Goal: Task Accomplishment & Management: Manage account settings

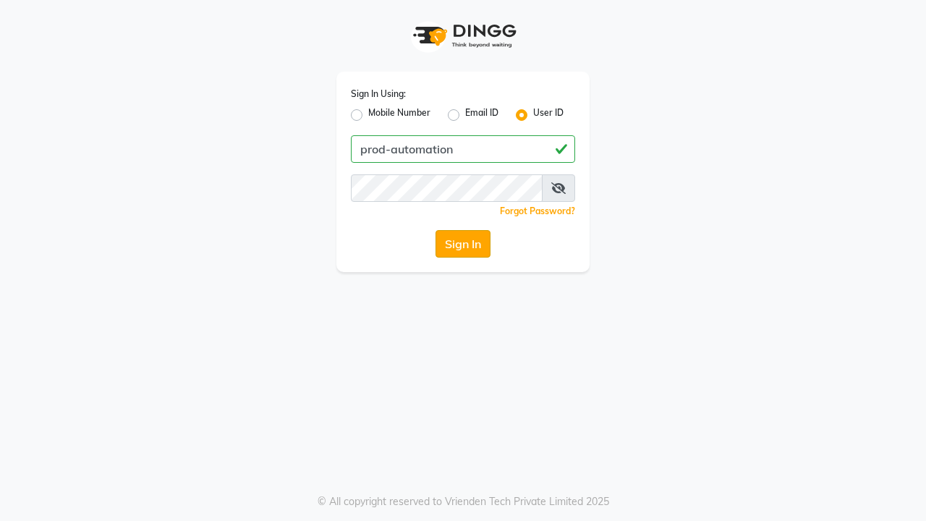
click at [463, 244] on button "Sign In" at bounding box center [463, 244] width 55 height 28
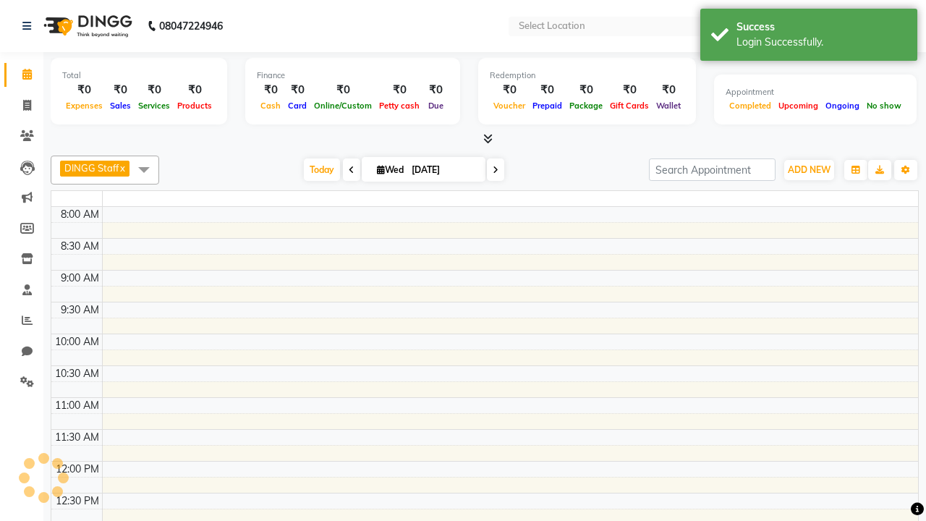
select select "en"
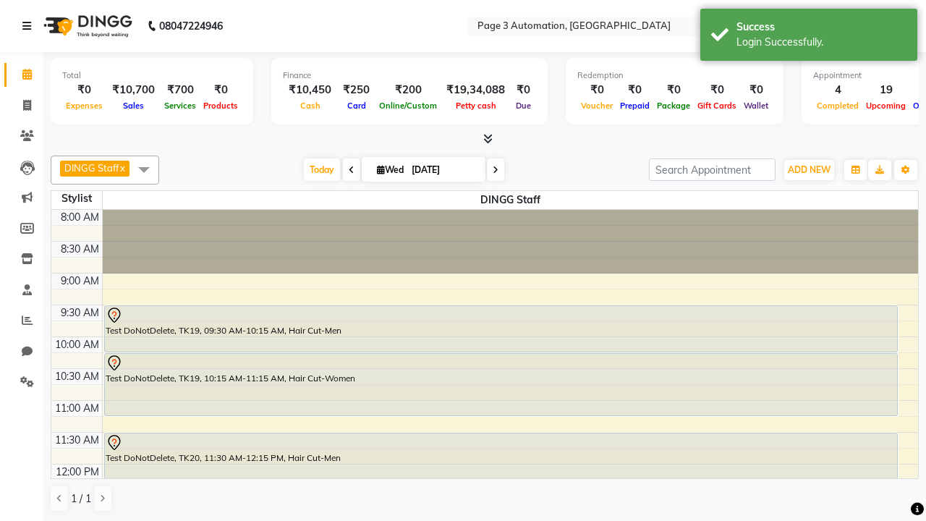
click at [30, 26] on icon at bounding box center [26, 26] width 9 height 10
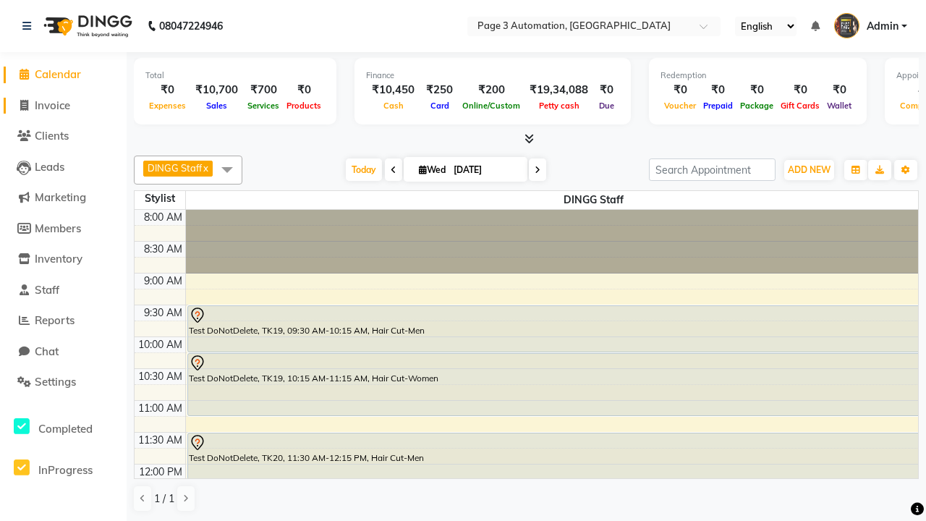
click at [63, 105] on span "Invoice" at bounding box center [52, 105] width 35 height 14
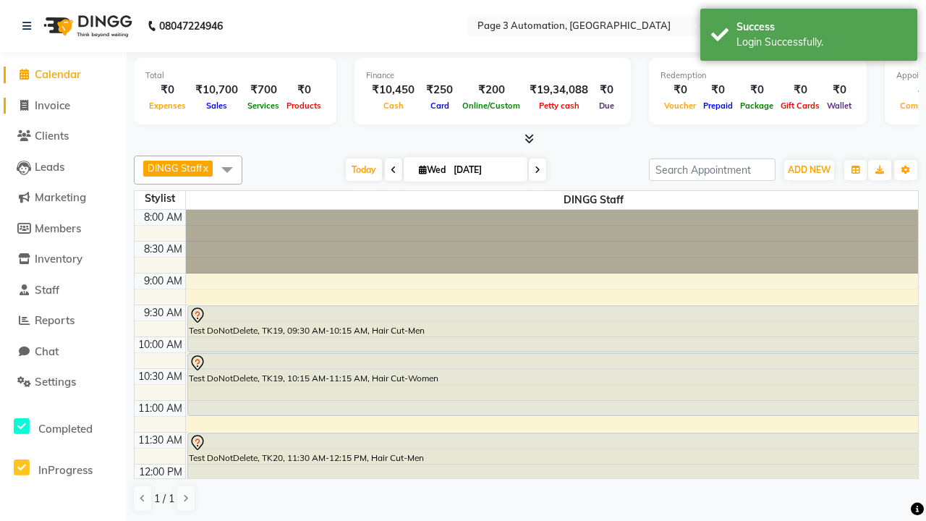
select select "2774"
select select "service"
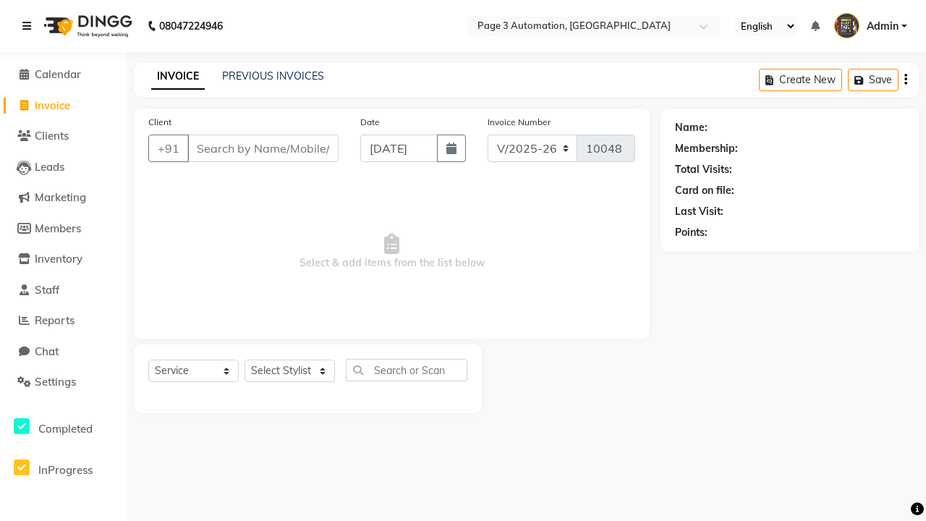
click at [30, 26] on icon at bounding box center [26, 26] width 9 height 10
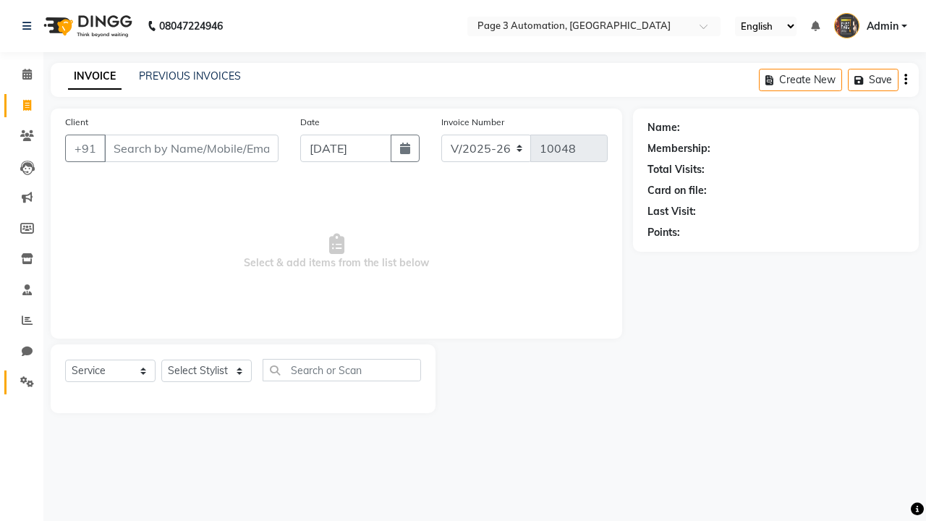
click at [22, 382] on icon at bounding box center [27, 381] width 14 height 11
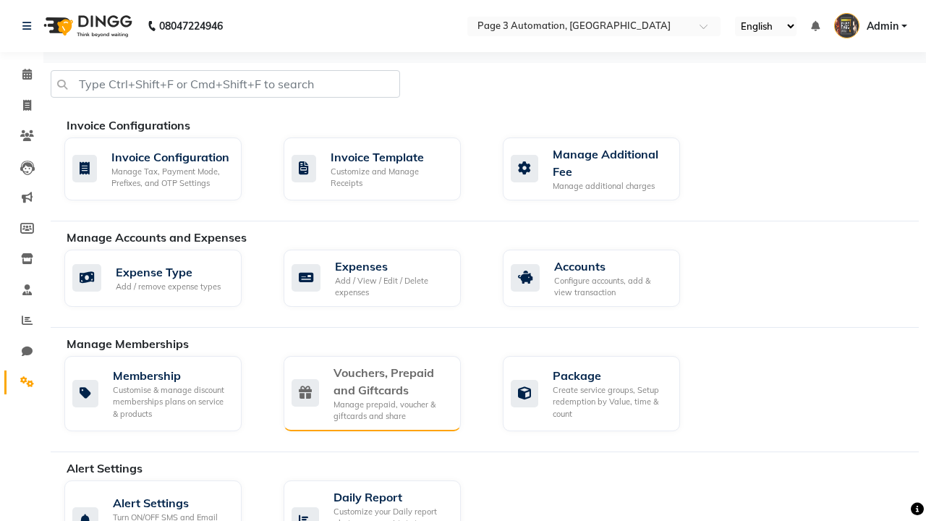
click at [391, 381] on div "Vouchers, Prepaid and Giftcards" at bounding box center [392, 381] width 116 height 35
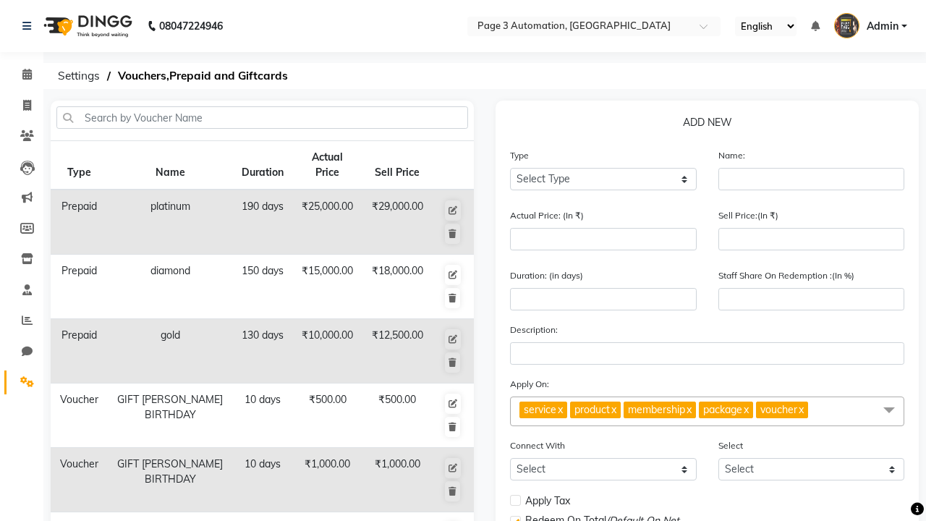
select select "P"
type input "Testing Prepaid DK7"
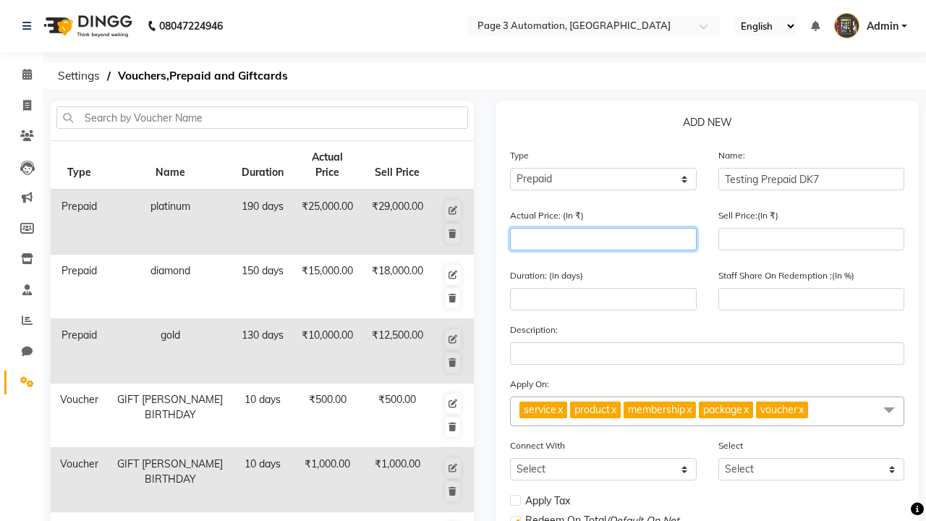
type input "1500"
type input "0"
type input "1500"
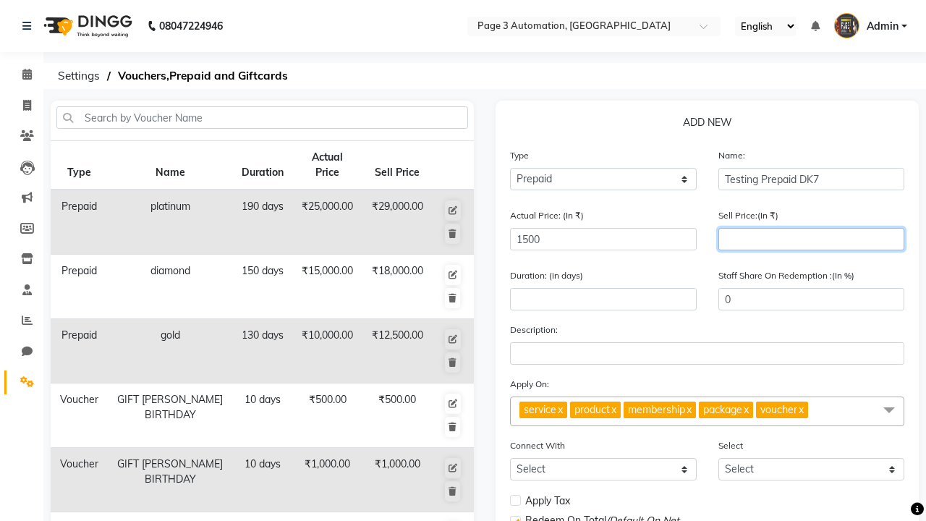
type input "1200"
type input "80"
type input "1200"
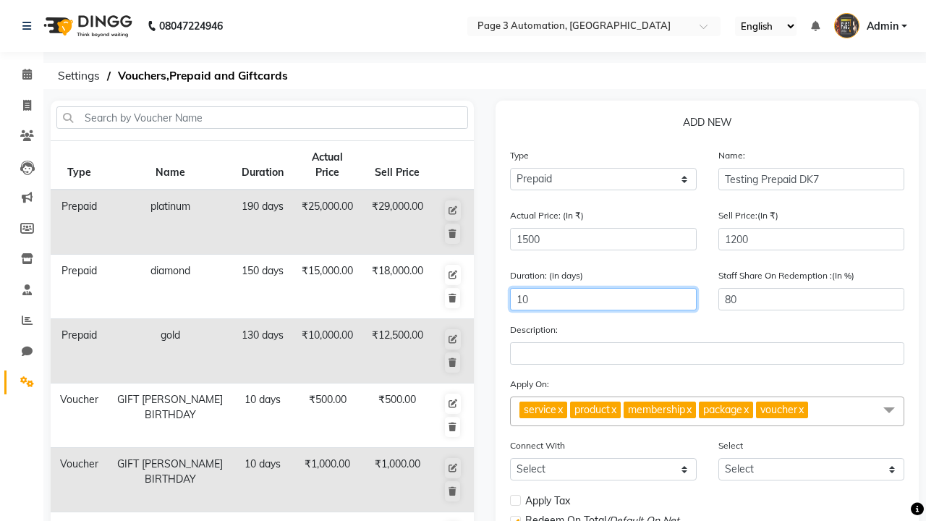
type input "10"
select select
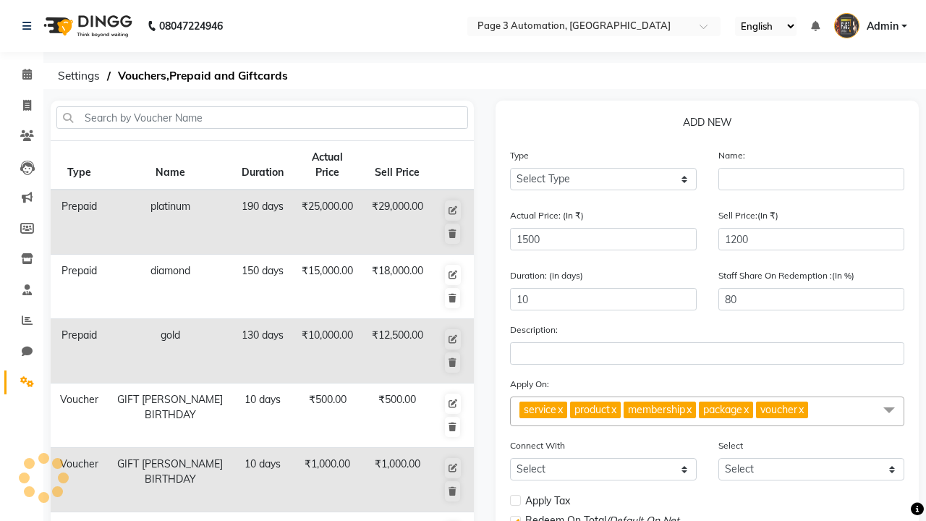
select select
checkbox input "false"
checkbox input "true"
checkbox input "false"
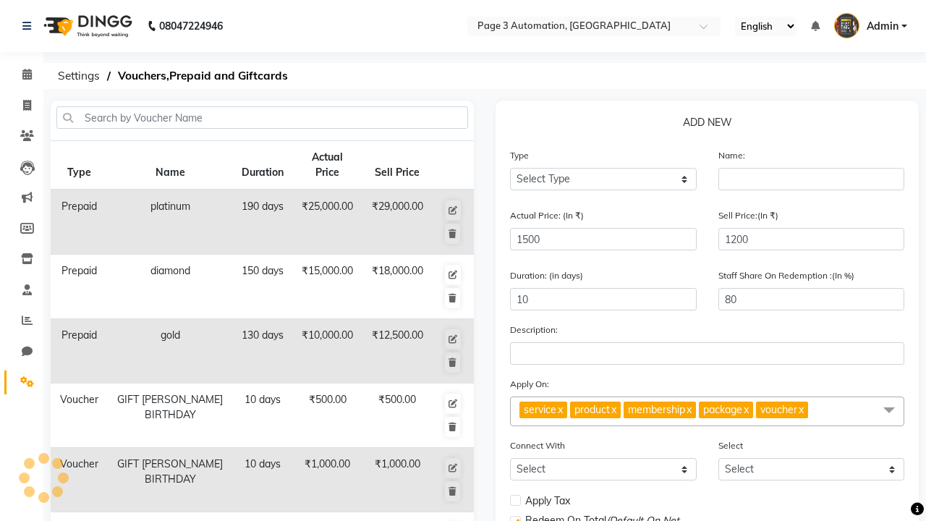
checkbox input "false"
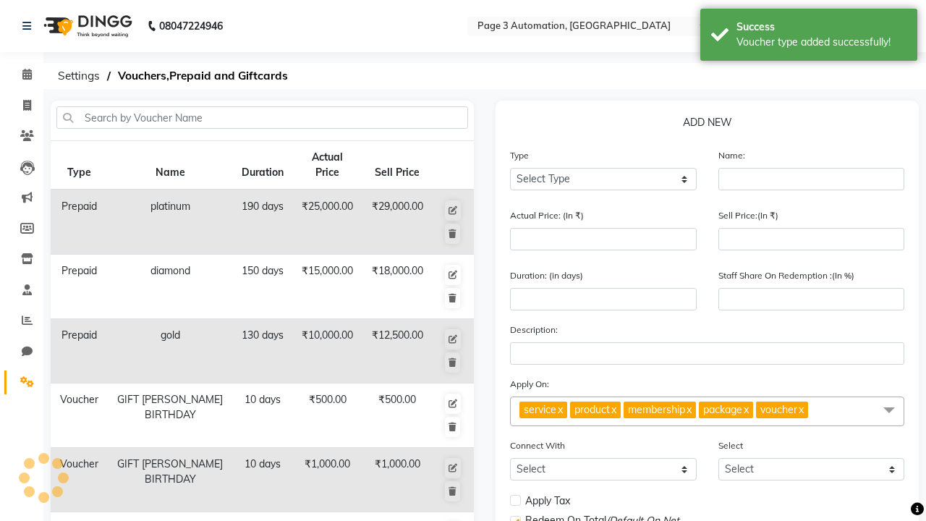
scroll to position [360, 0]
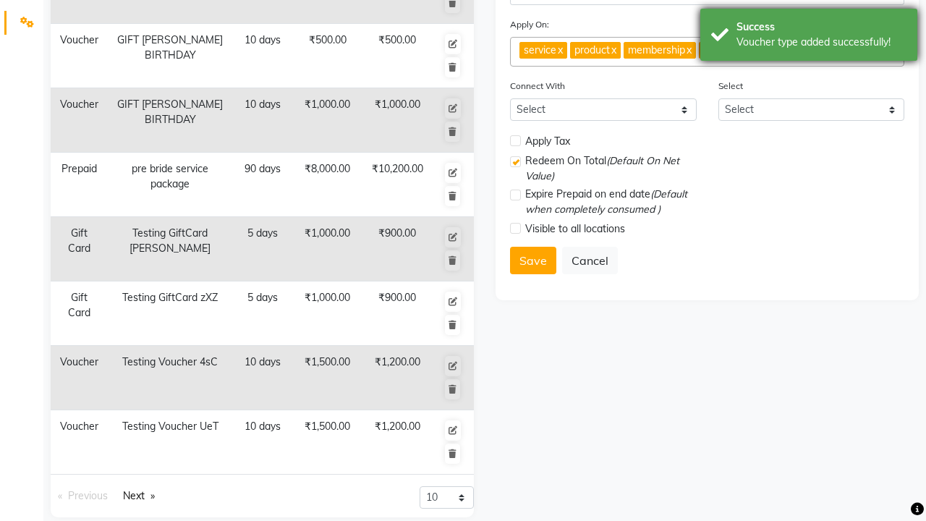
click at [809, 37] on div "Voucher type added successfully!" at bounding box center [822, 42] width 170 height 15
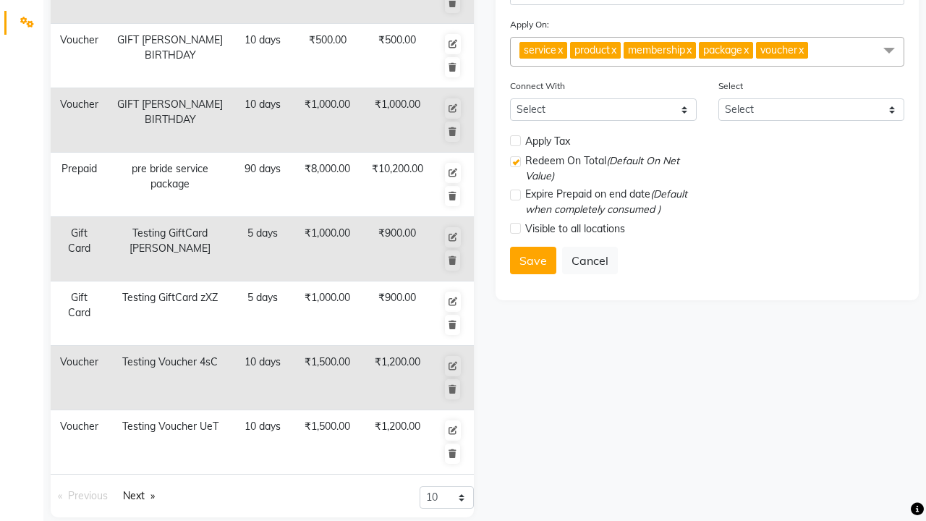
scroll to position [0, 0]
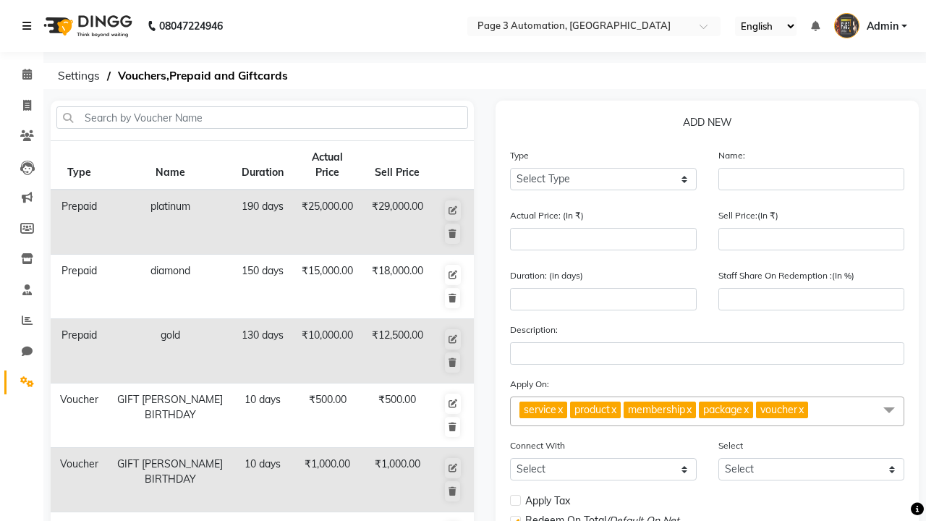
click at [30, 26] on icon at bounding box center [26, 26] width 9 height 10
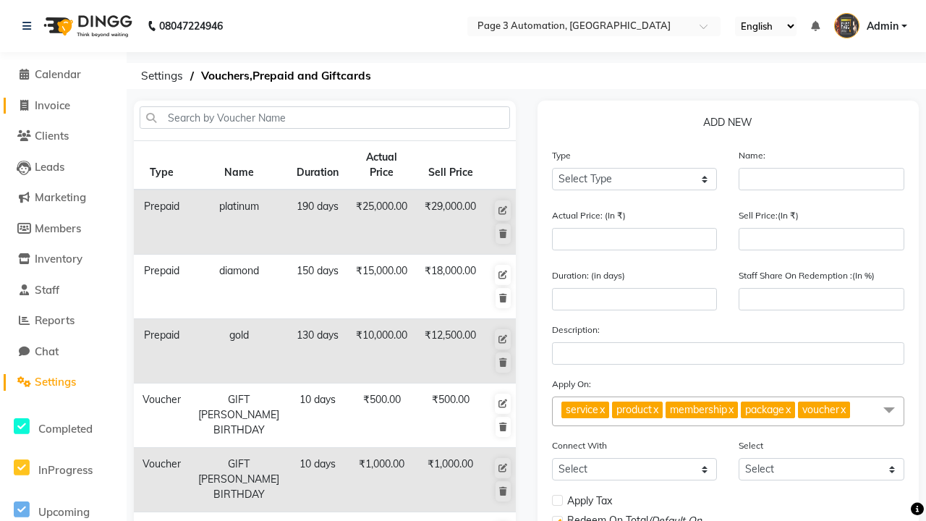
click at [63, 105] on span "Invoice" at bounding box center [52, 105] width 35 height 14
select select "2774"
select select "service"
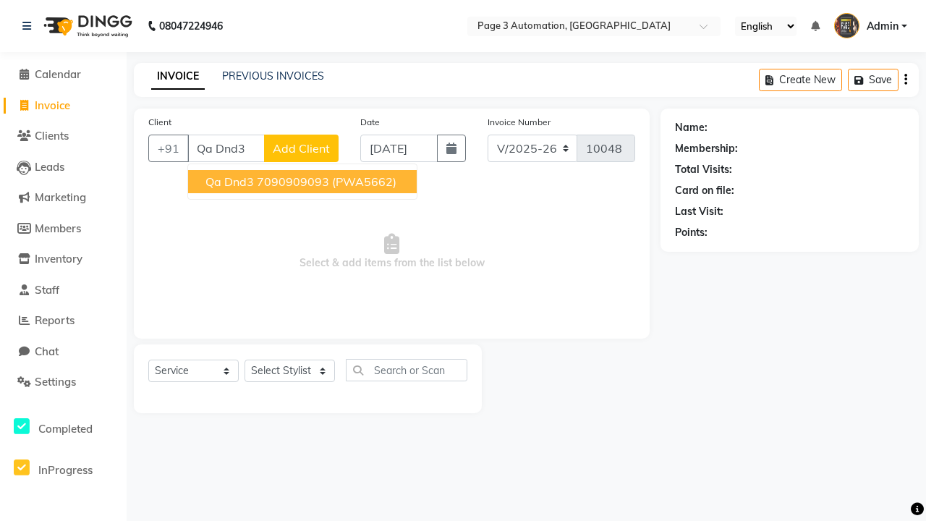
click at [304, 182] on ngb-highlight "7090909093" at bounding box center [293, 181] width 72 height 14
type input "7090909093"
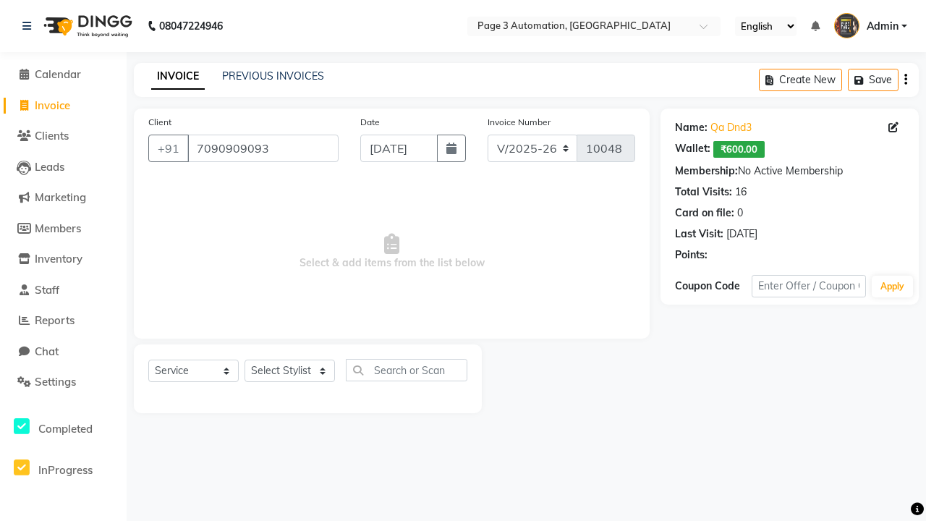
select select "P"
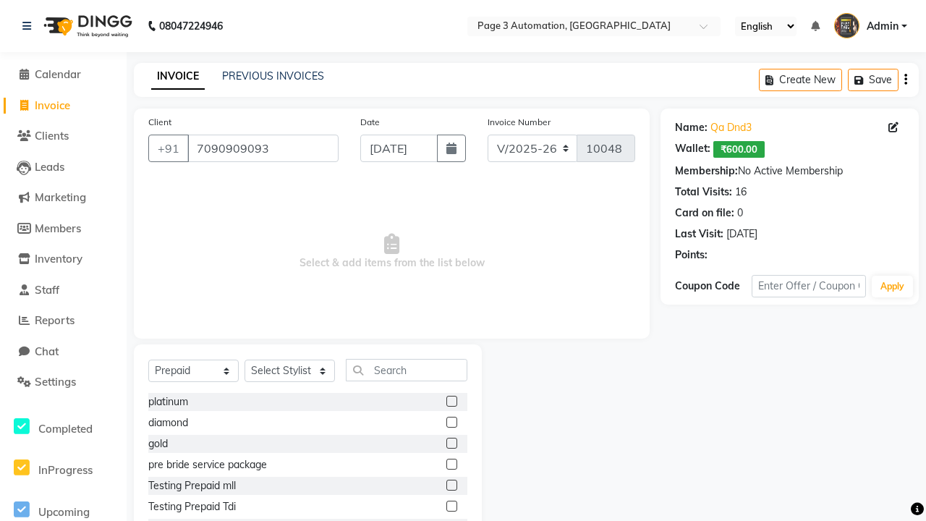
select select "71572"
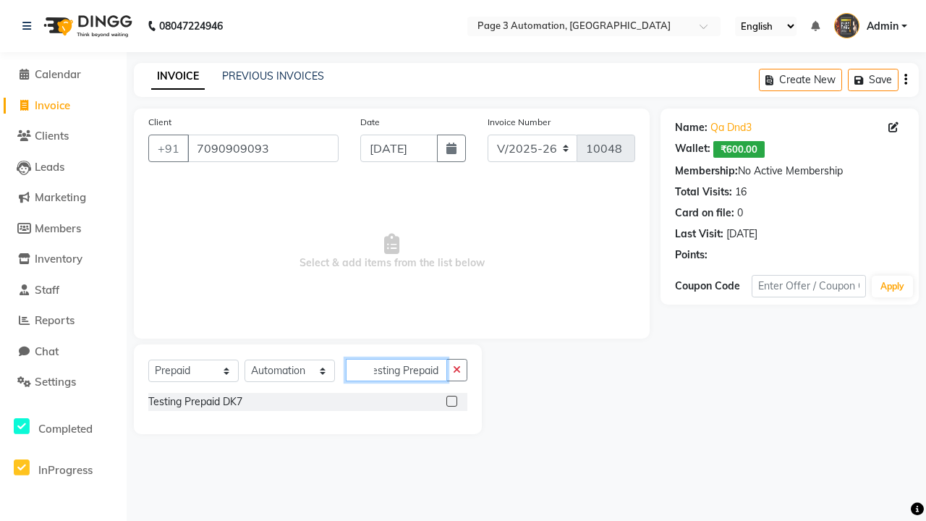
type input "Testing Prepaid DK7"
click at [452, 401] on label at bounding box center [452, 401] width 11 height 11
click at [452, 401] on input "checkbox" at bounding box center [451, 401] width 9 height 9
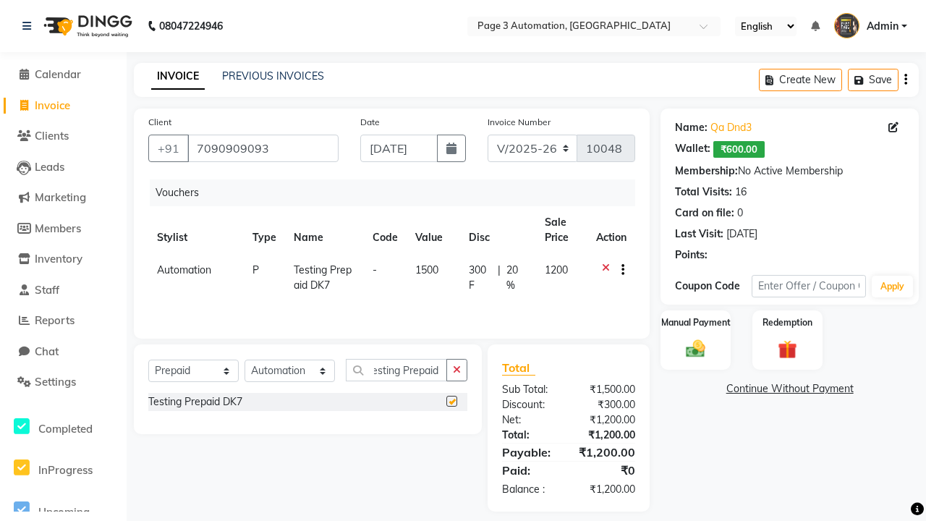
scroll to position [0, 0]
checkbox input "false"
click at [696, 323] on label "Manual Payment" at bounding box center [696, 323] width 72 height 14
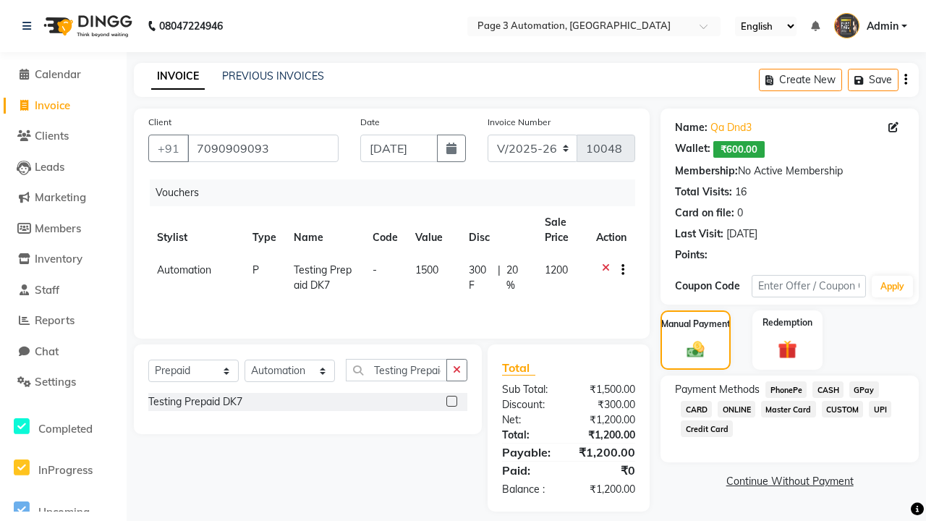
click at [828, 389] on span "CASH" at bounding box center [828, 389] width 31 height 17
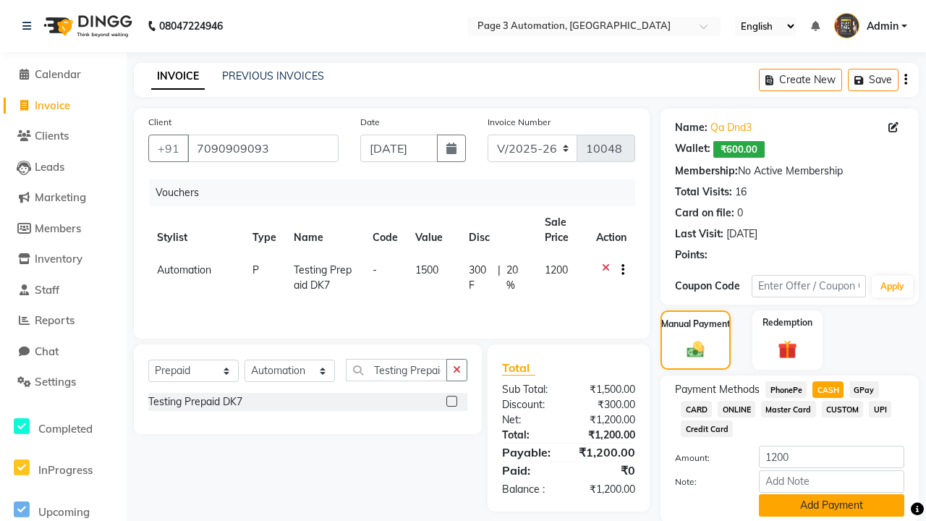
click at [832, 505] on button "Add Payment" at bounding box center [831, 505] width 145 height 22
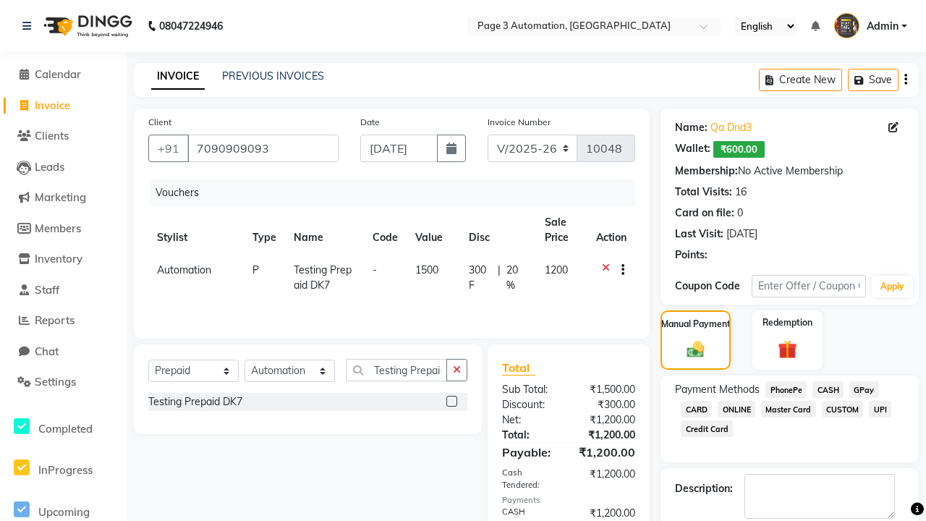
checkbox input "false"
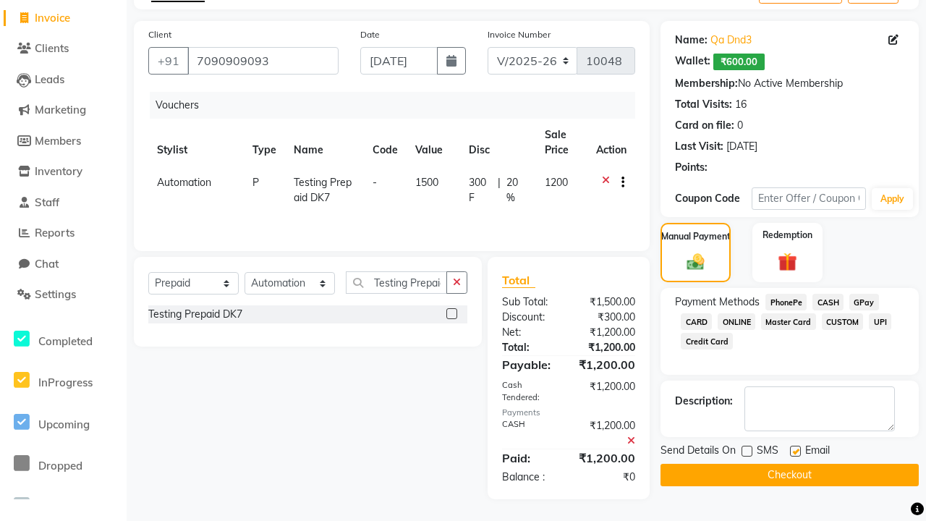
click at [795, 451] on label at bounding box center [795, 451] width 11 height 11
click at [795, 451] on input "checkbox" at bounding box center [794, 451] width 9 height 9
checkbox input "false"
click at [790, 475] on button "Checkout" at bounding box center [790, 475] width 258 height 22
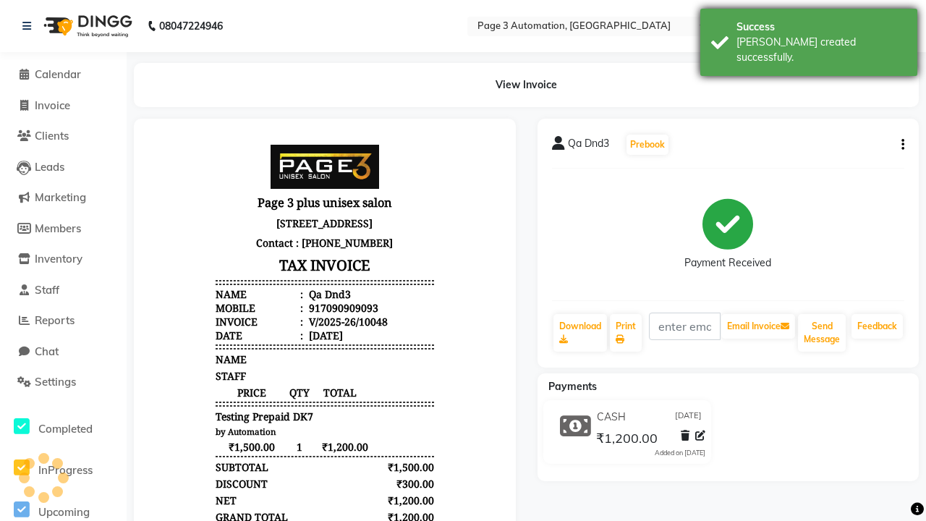
click at [809, 37] on div "[PERSON_NAME] created successfully." at bounding box center [822, 50] width 170 height 30
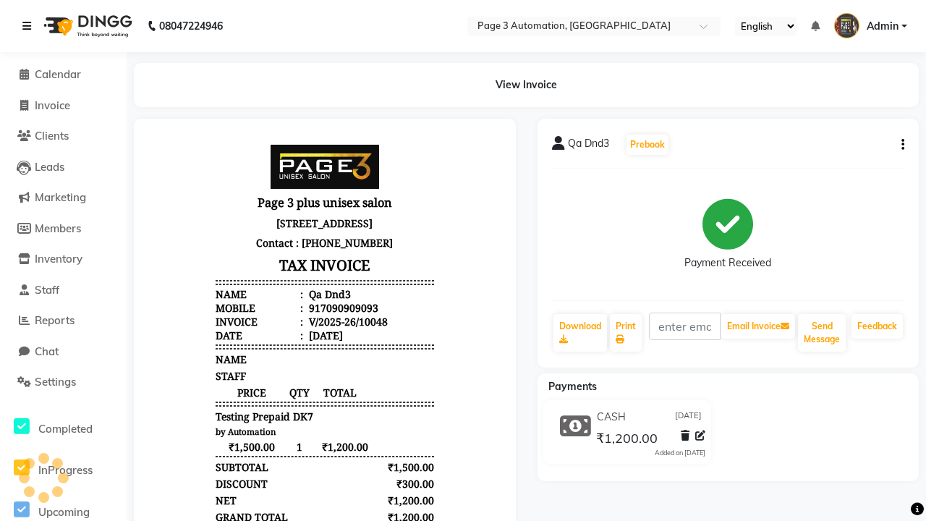
click at [30, 26] on icon at bounding box center [26, 26] width 9 height 10
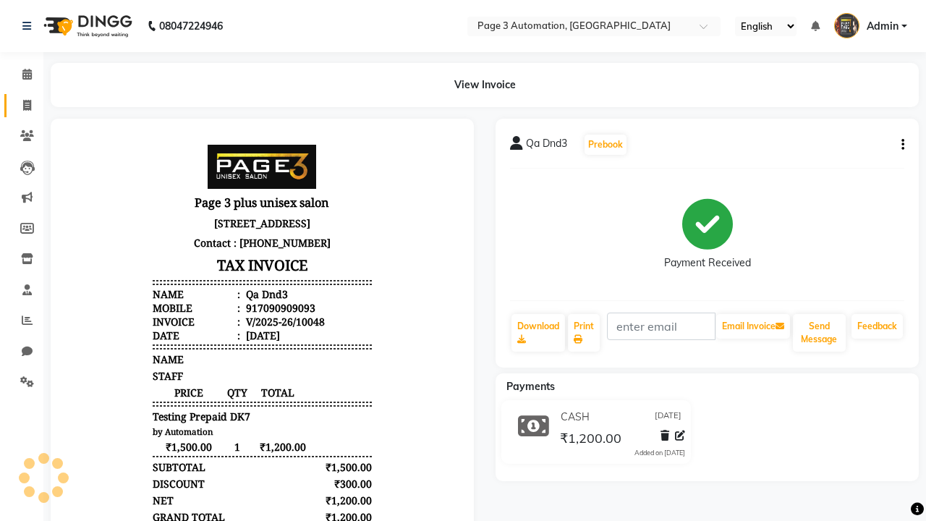
click at [22, 105] on span at bounding box center [26, 106] width 25 height 17
select select "2774"
select select "service"
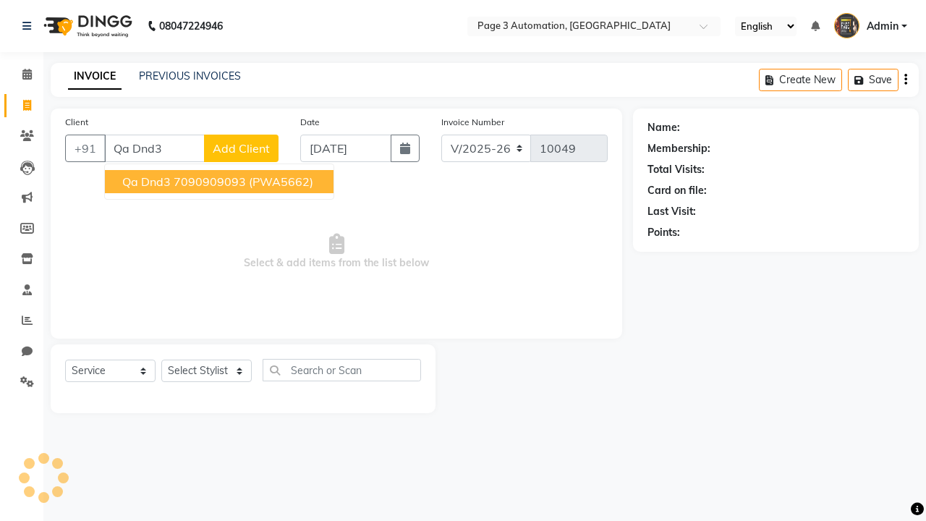
click at [221, 182] on ngb-highlight "7090909093" at bounding box center [210, 181] width 72 height 14
type input "7090909093"
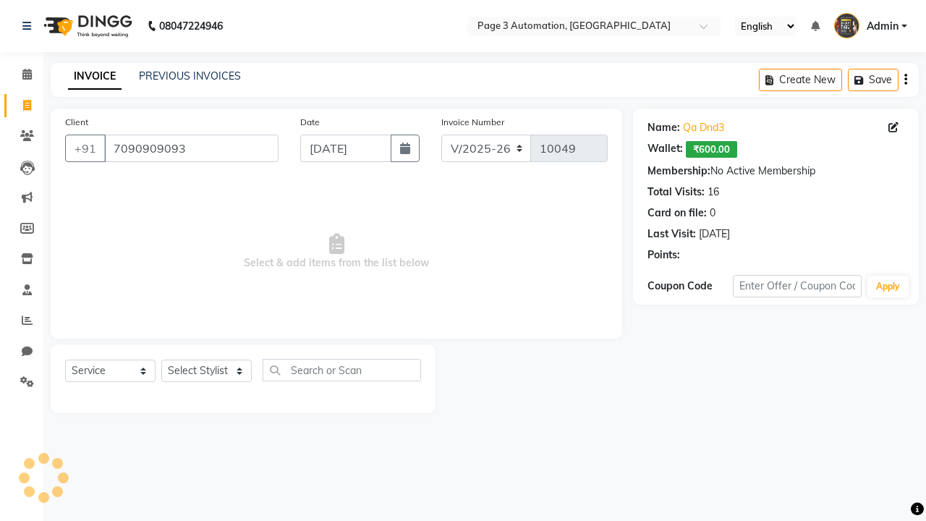
select select "71572"
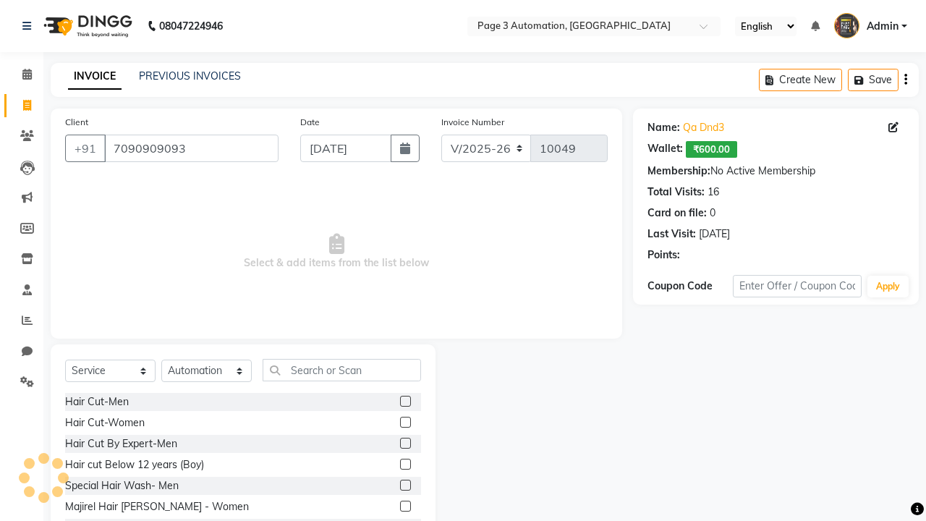
click at [405, 444] on label at bounding box center [405, 443] width 11 height 11
click at [405, 444] on input "checkbox" at bounding box center [404, 443] width 9 height 9
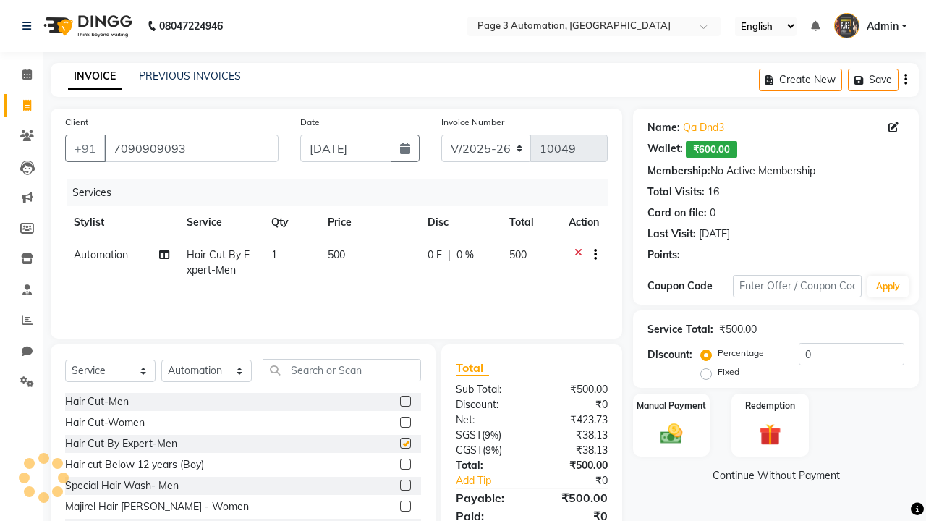
checkbox input "false"
click at [770, 405] on label "Redemption" at bounding box center [770, 405] width 52 height 14
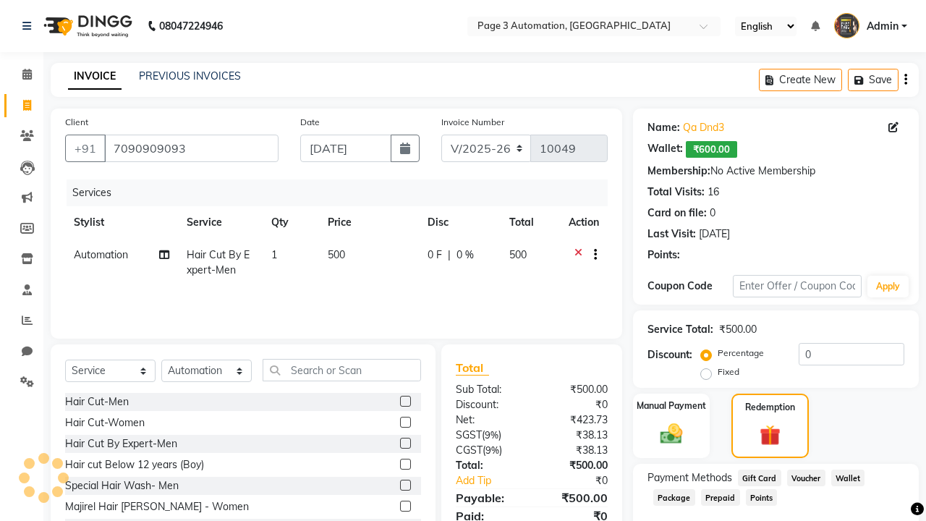
click at [720, 497] on span "Prepaid" at bounding box center [720, 497] width 39 height 17
click at [871, 26] on span "Admin" at bounding box center [883, 26] width 32 height 15
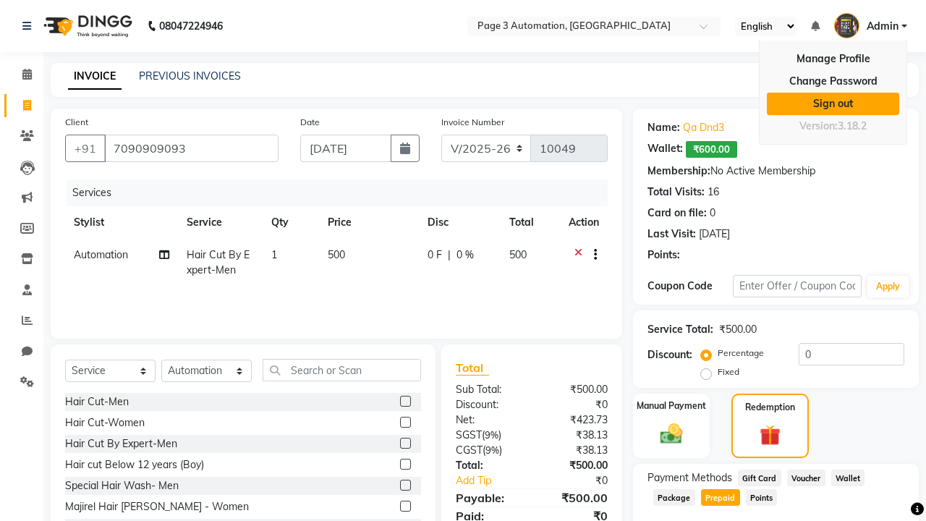
click at [833, 103] on link "Sign out" at bounding box center [833, 104] width 132 height 22
